Goal: Information Seeking & Learning: Learn about a topic

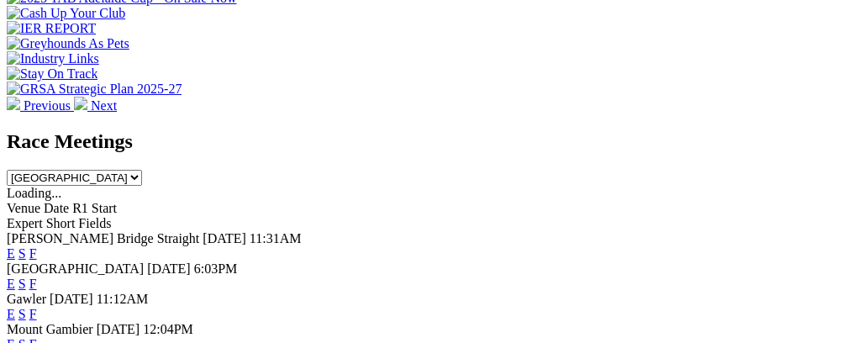
scroll to position [666, 0]
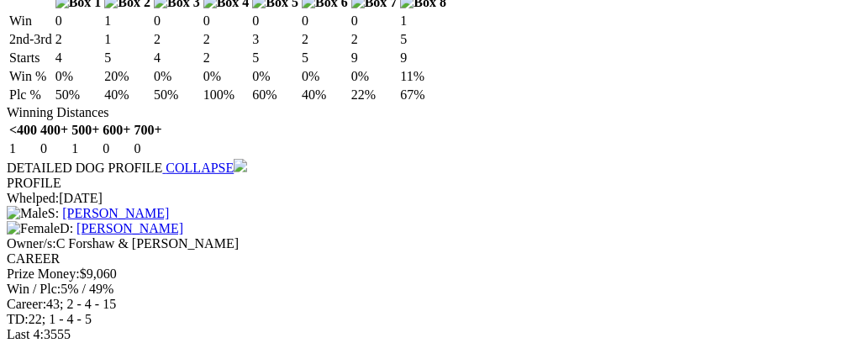
scroll to position [0, 62]
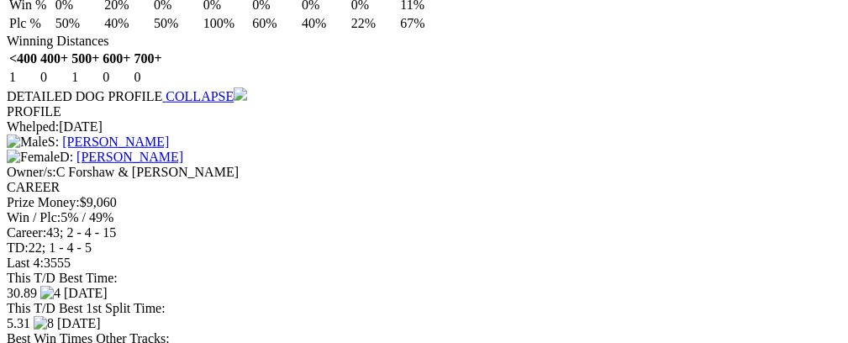
scroll to position [2175, 0]
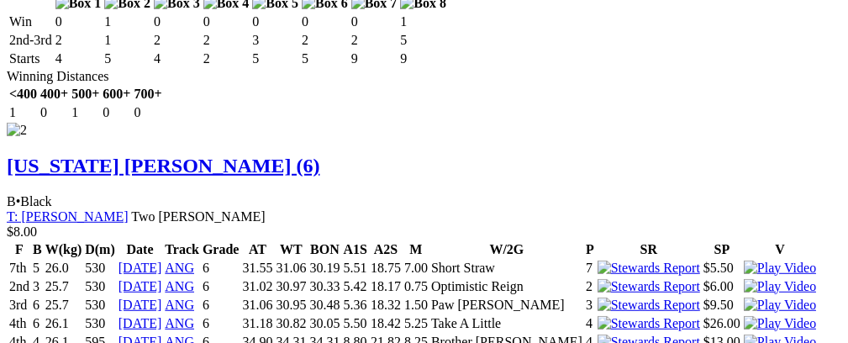
scroll to position [2582, 0]
